Goal: Task Accomplishment & Management: Use online tool/utility

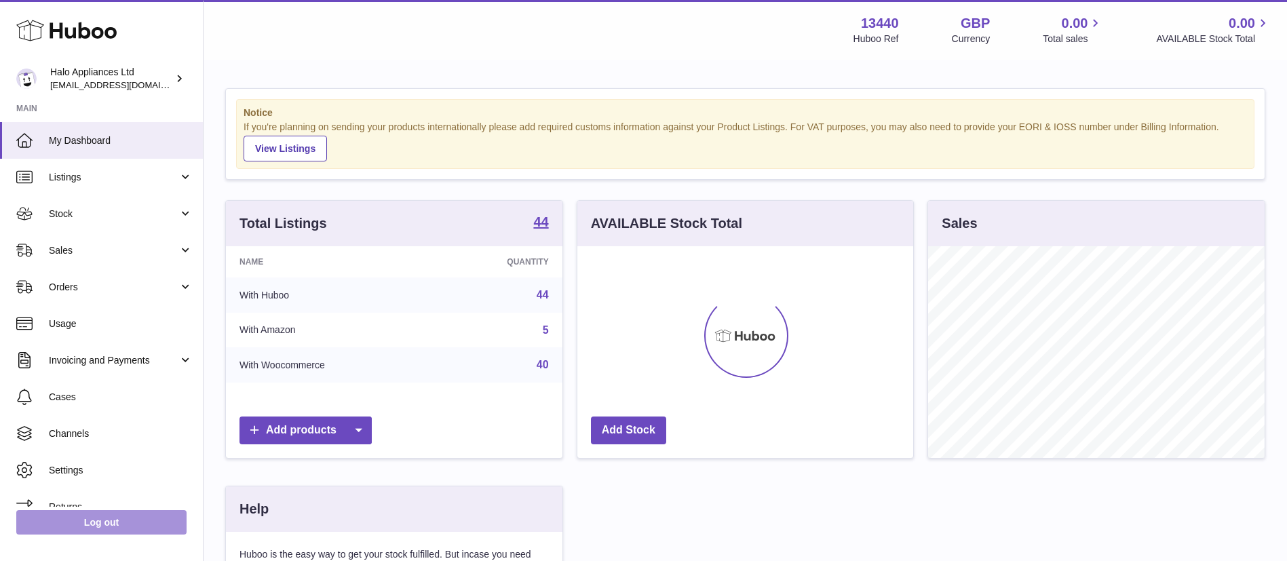
scroll to position [212, 336]
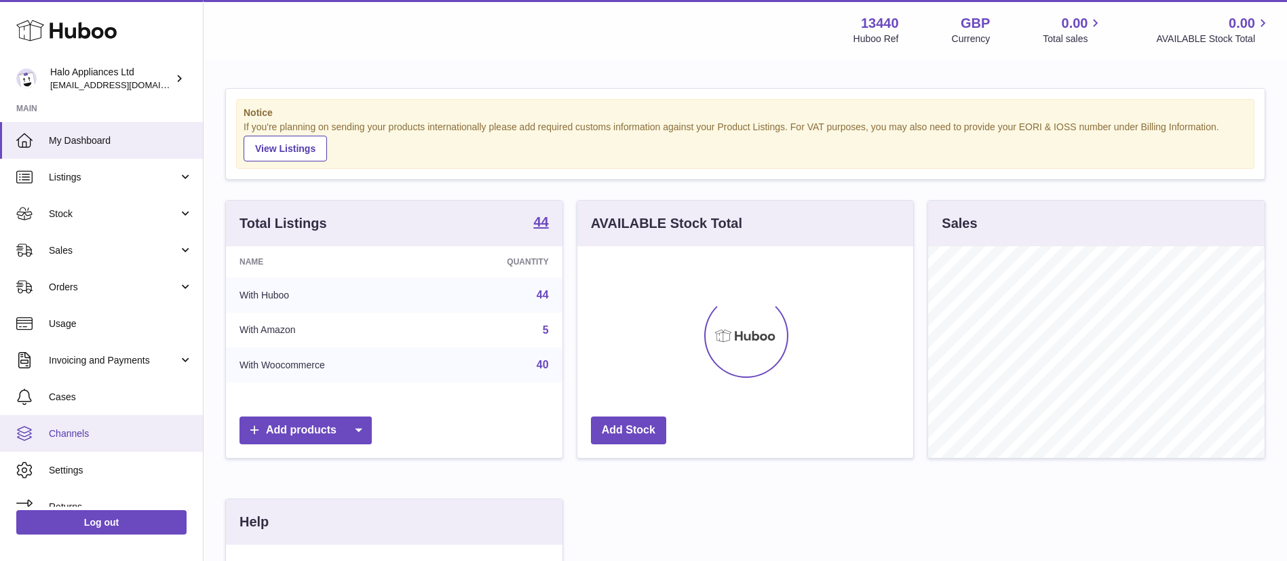
click at [112, 429] on span "Channels" at bounding box center [121, 433] width 144 height 13
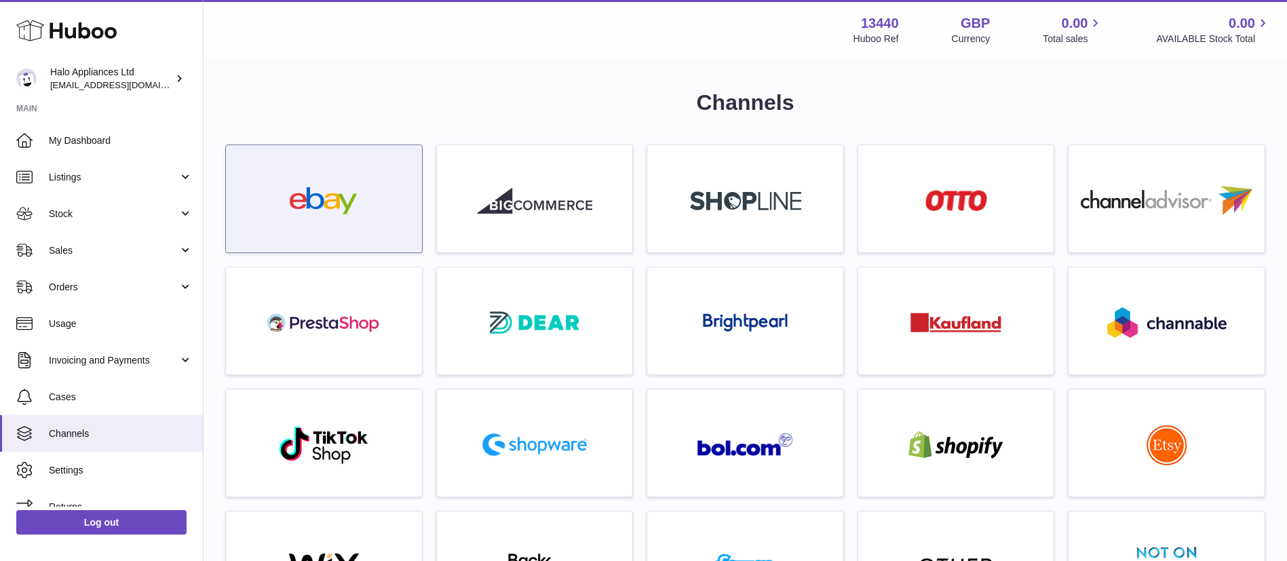
click at [330, 210] on img at bounding box center [323, 200] width 115 height 27
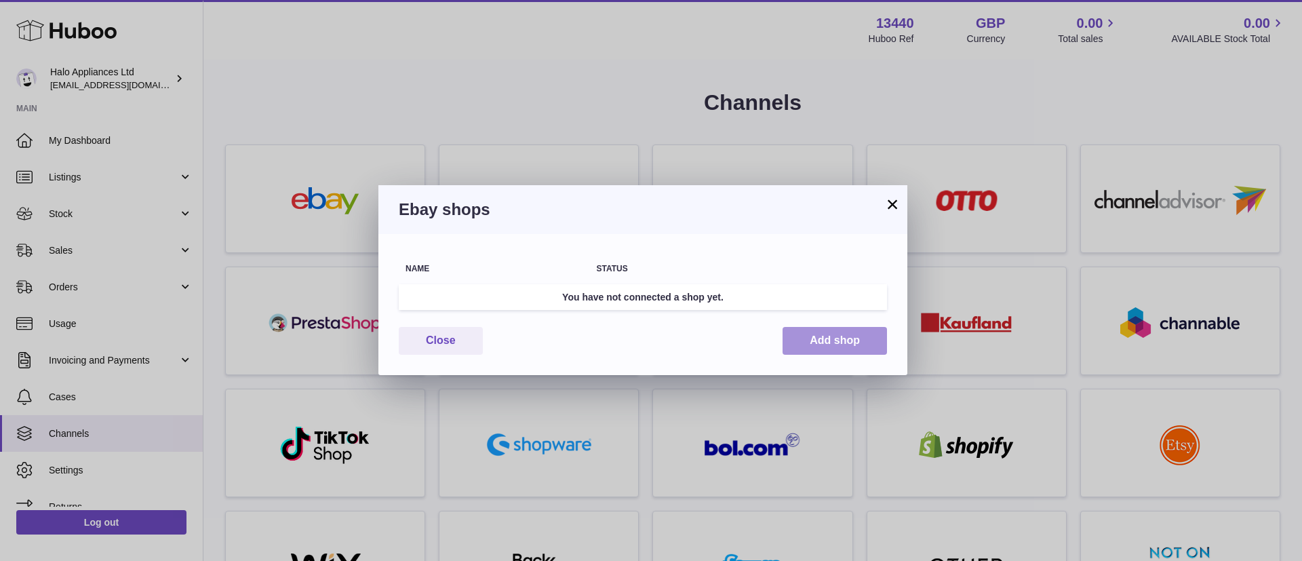
click at [852, 344] on button "Add shop" at bounding box center [835, 341] width 104 height 28
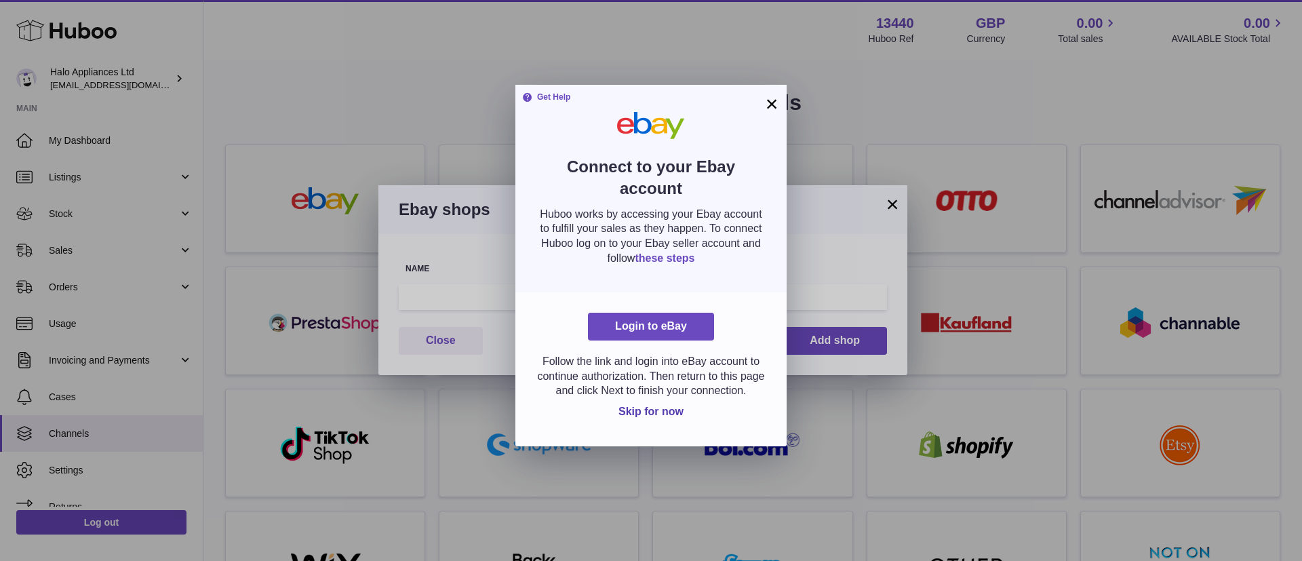
click at [694, 252] on link "these steps" at bounding box center [665, 258] width 60 height 12
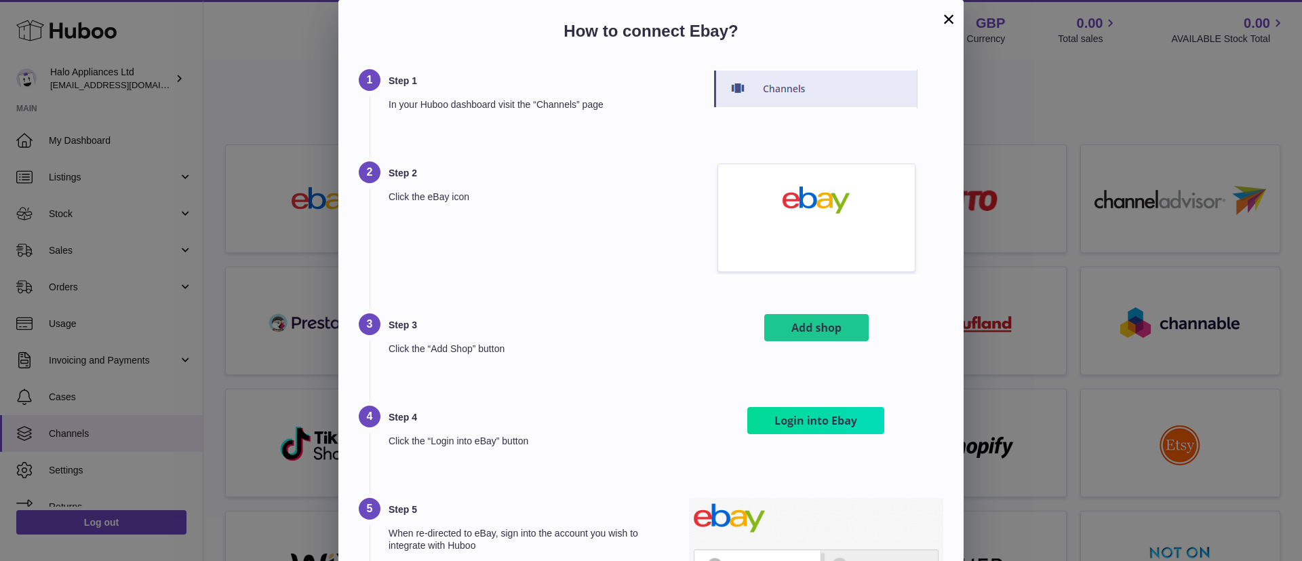
click at [951, 14] on button "×" at bounding box center [949, 19] width 16 height 16
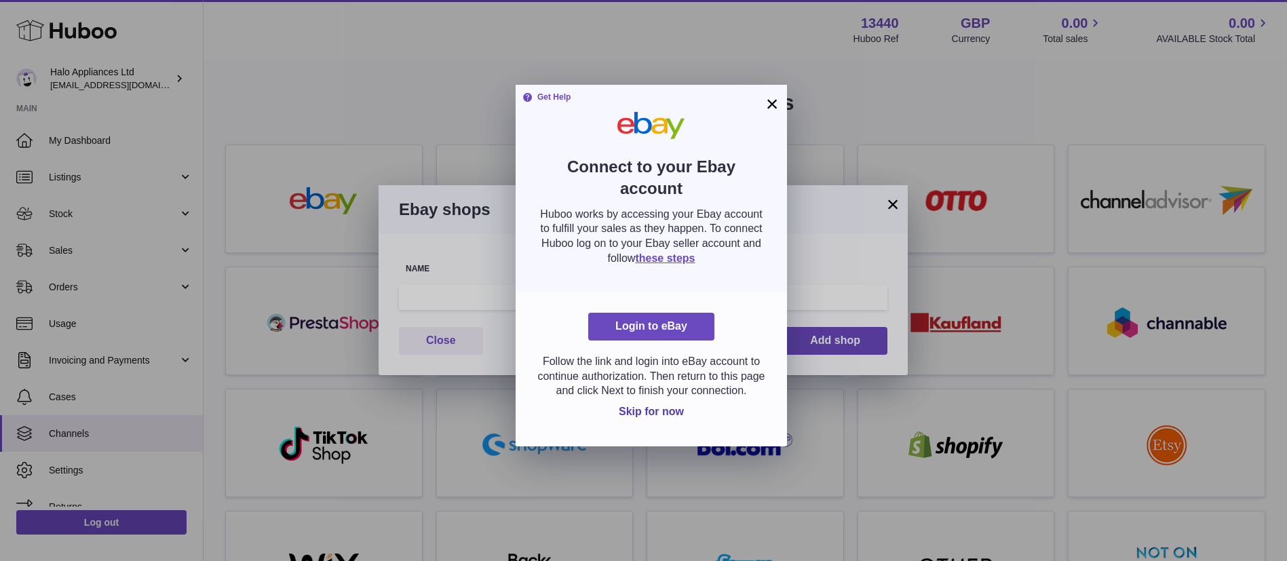
click at [765, 100] on button "×" at bounding box center [772, 104] width 16 height 16
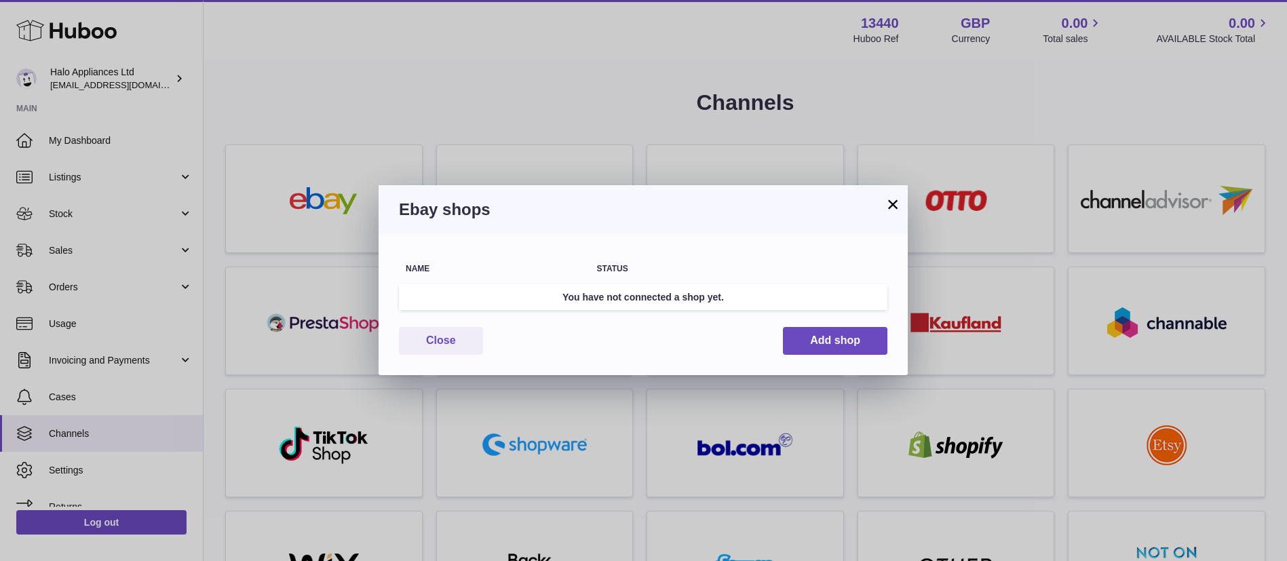
click at [890, 201] on button "×" at bounding box center [892, 204] width 16 height 16
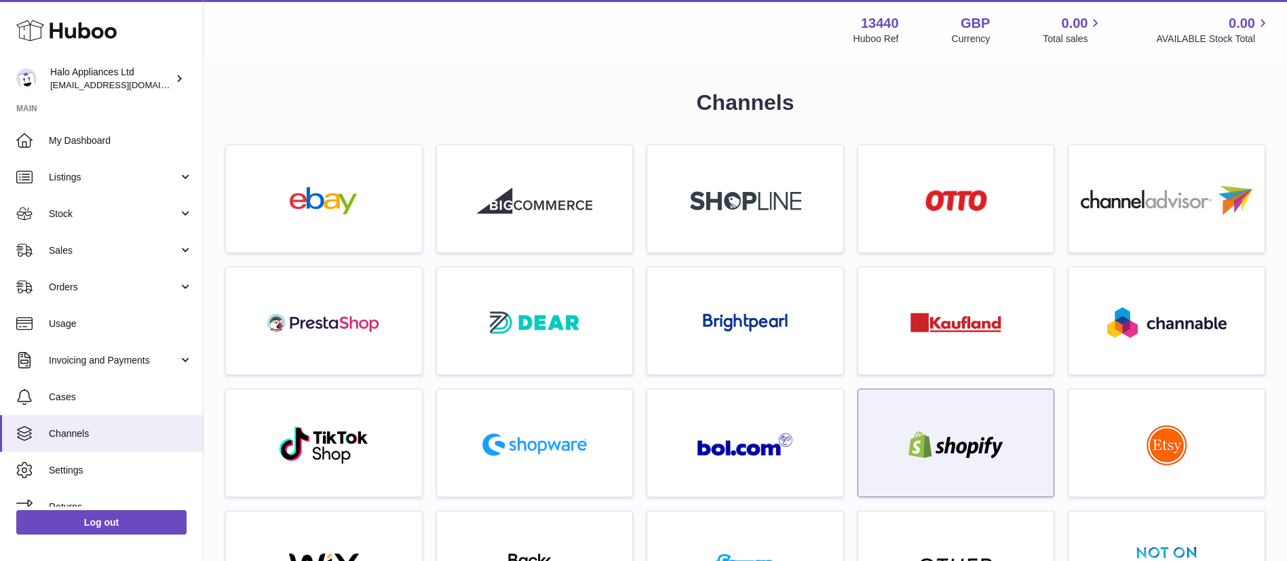
click at [962, 431] on img at bounding box center [955, 444] width 115 height 27
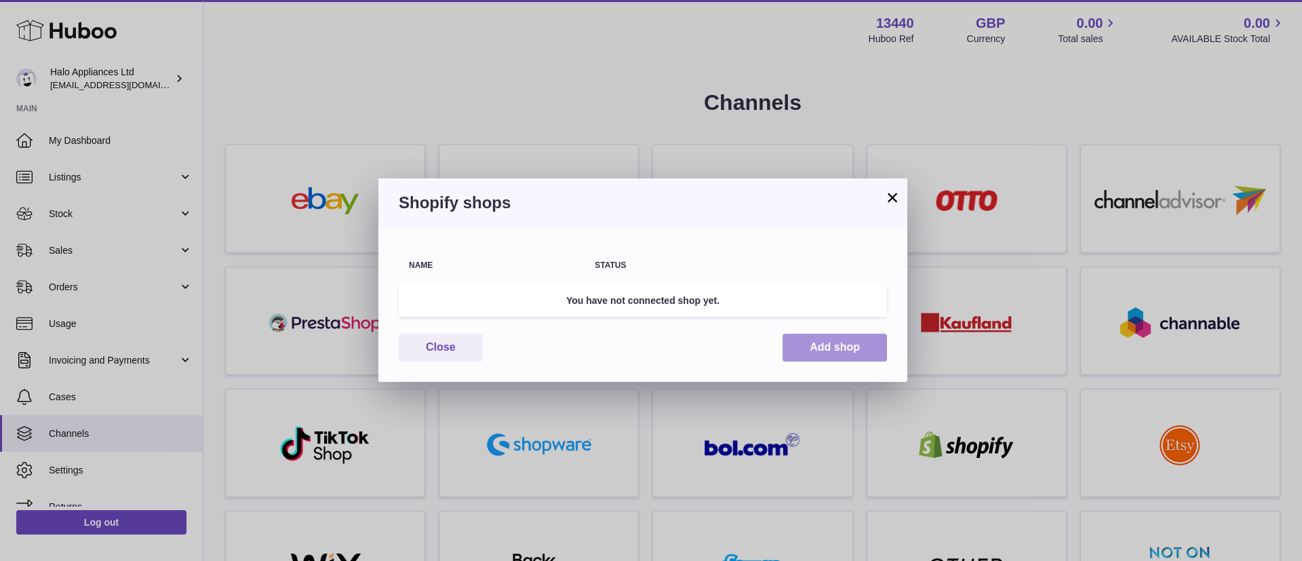
click at [838, 347] on button "Add shop" at bounding box center [835, 348] width 104 height 28
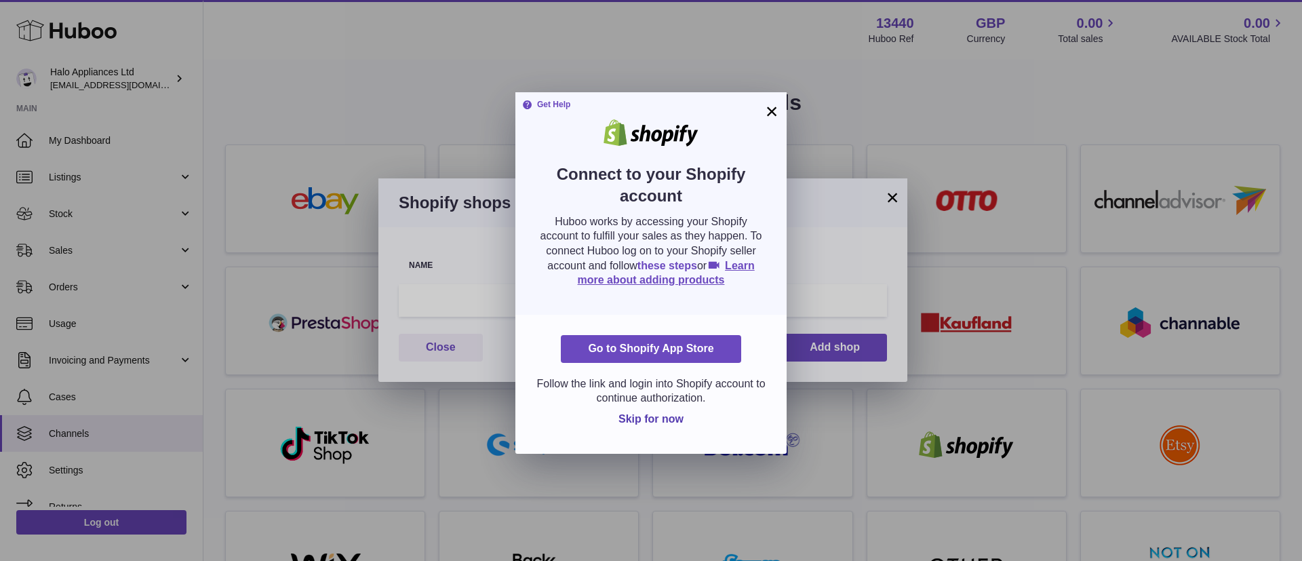
click at [637, 271] on link "these steps" at bounding box center [667, 266] width 60 height 12
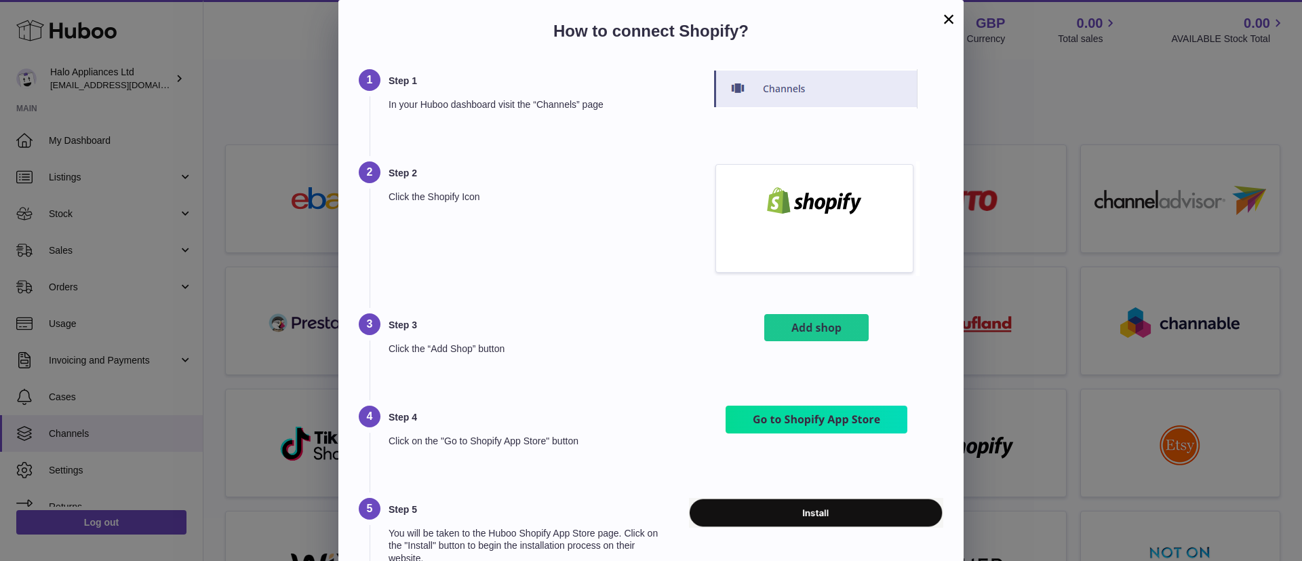
click at [943, 16] on button "×" at bounding box center [949, 19] width 16 height 16
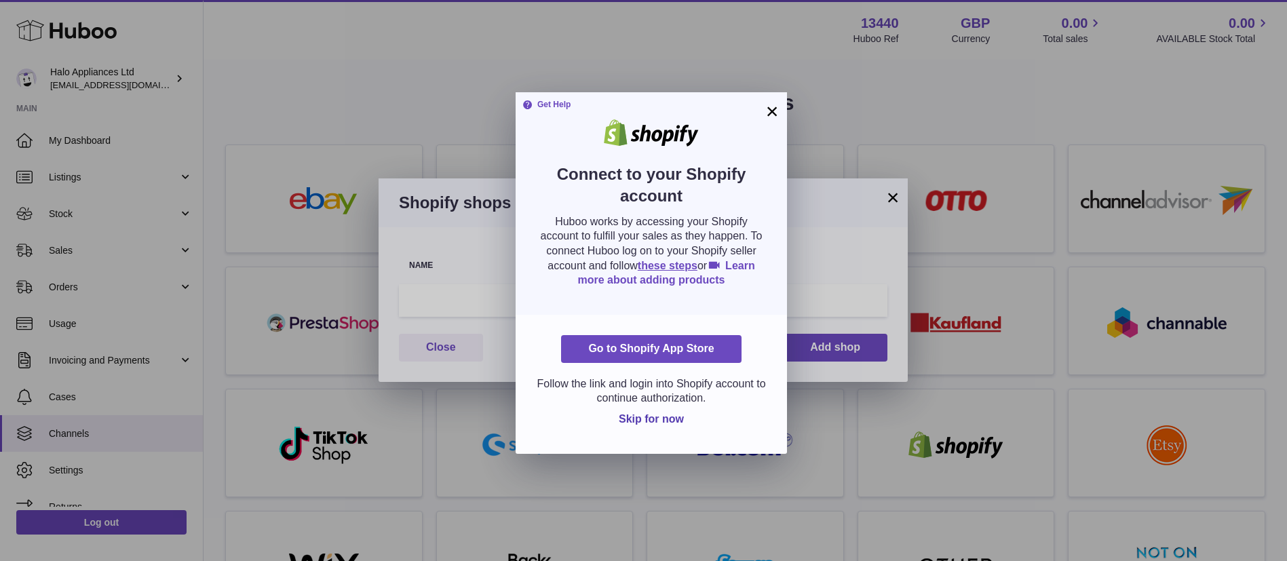
click at [707, 273] on icon at bounding box center [714, 265] width 14 height 14
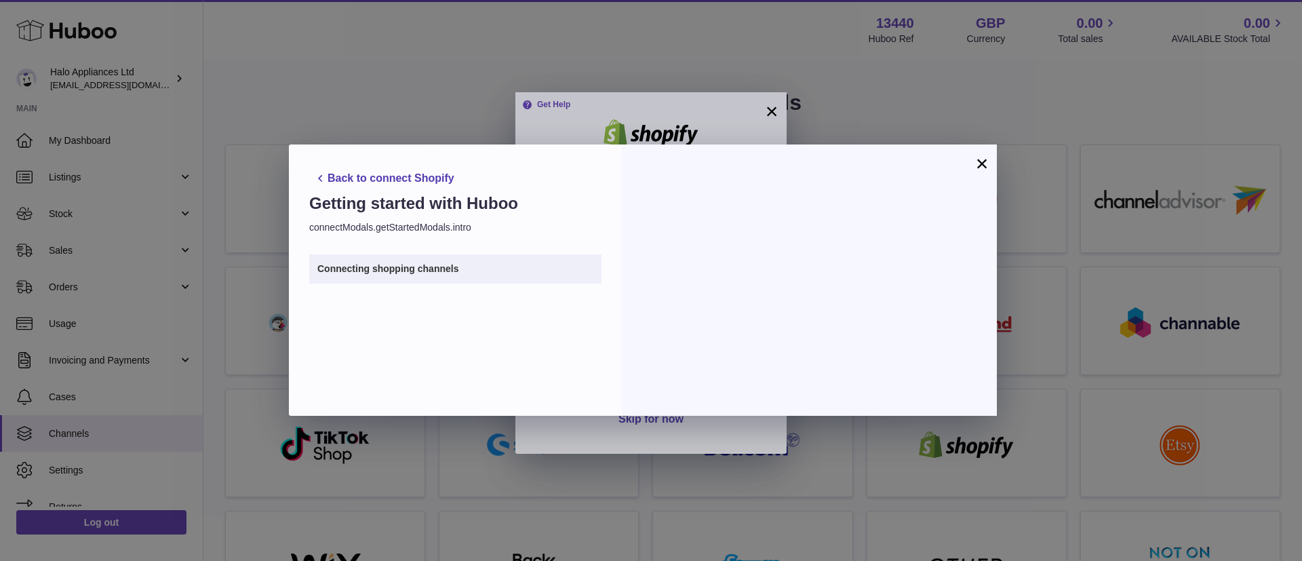
click at [972, 164] on div at bounding box center [809, 279] width 375 height 271
